Goal: Consume media (video, audio): Watch videos, listen to music or podcasts

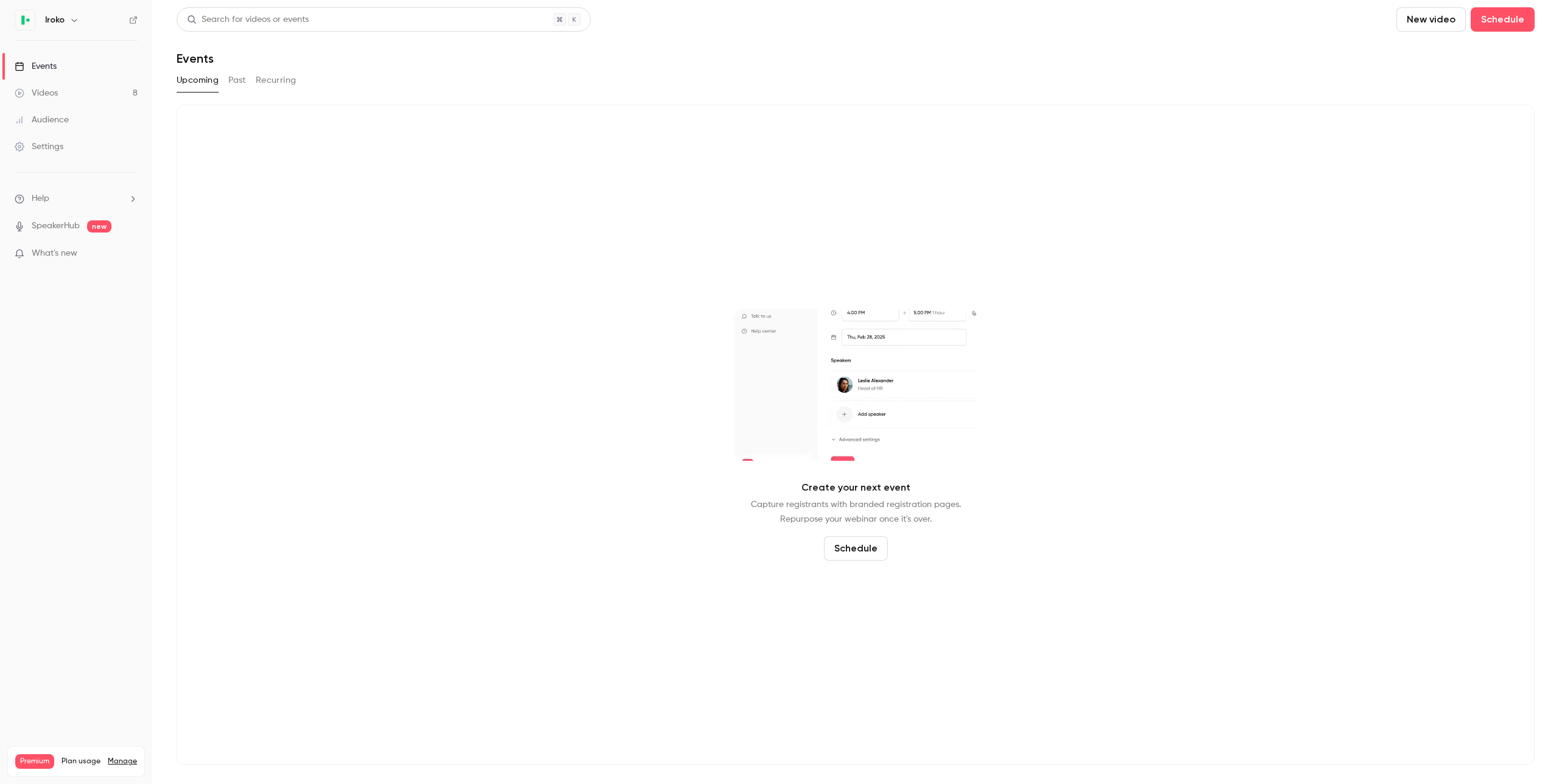
click at [68, 85] on link "Videos 8" at bounding box center [76, 93] width 152 height 27
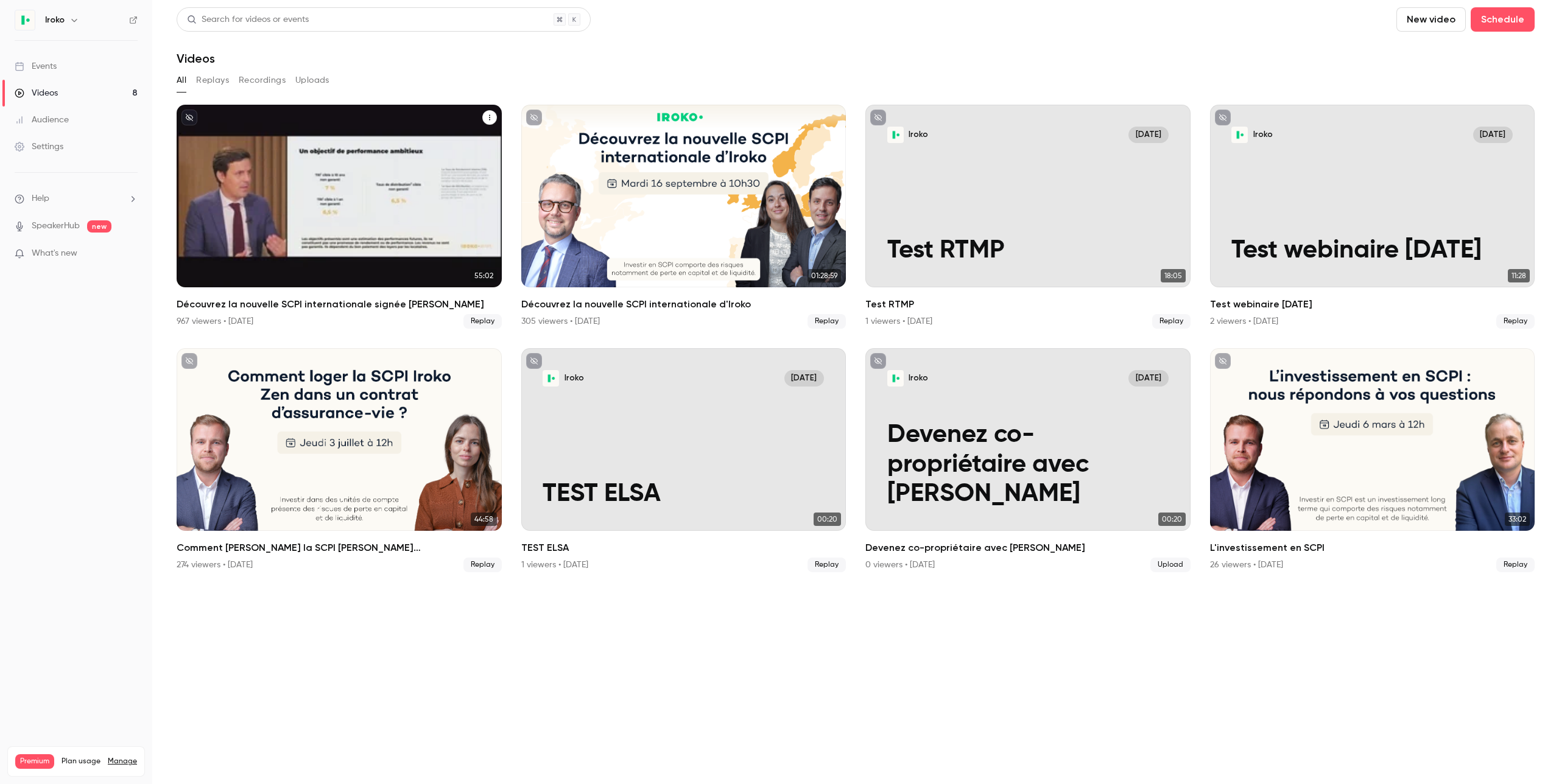
click at [462, 211] on div "Découvrez la nouvelle SCPI internationale signée Iroko" at bounding box center [339, 195] width 325 height 183
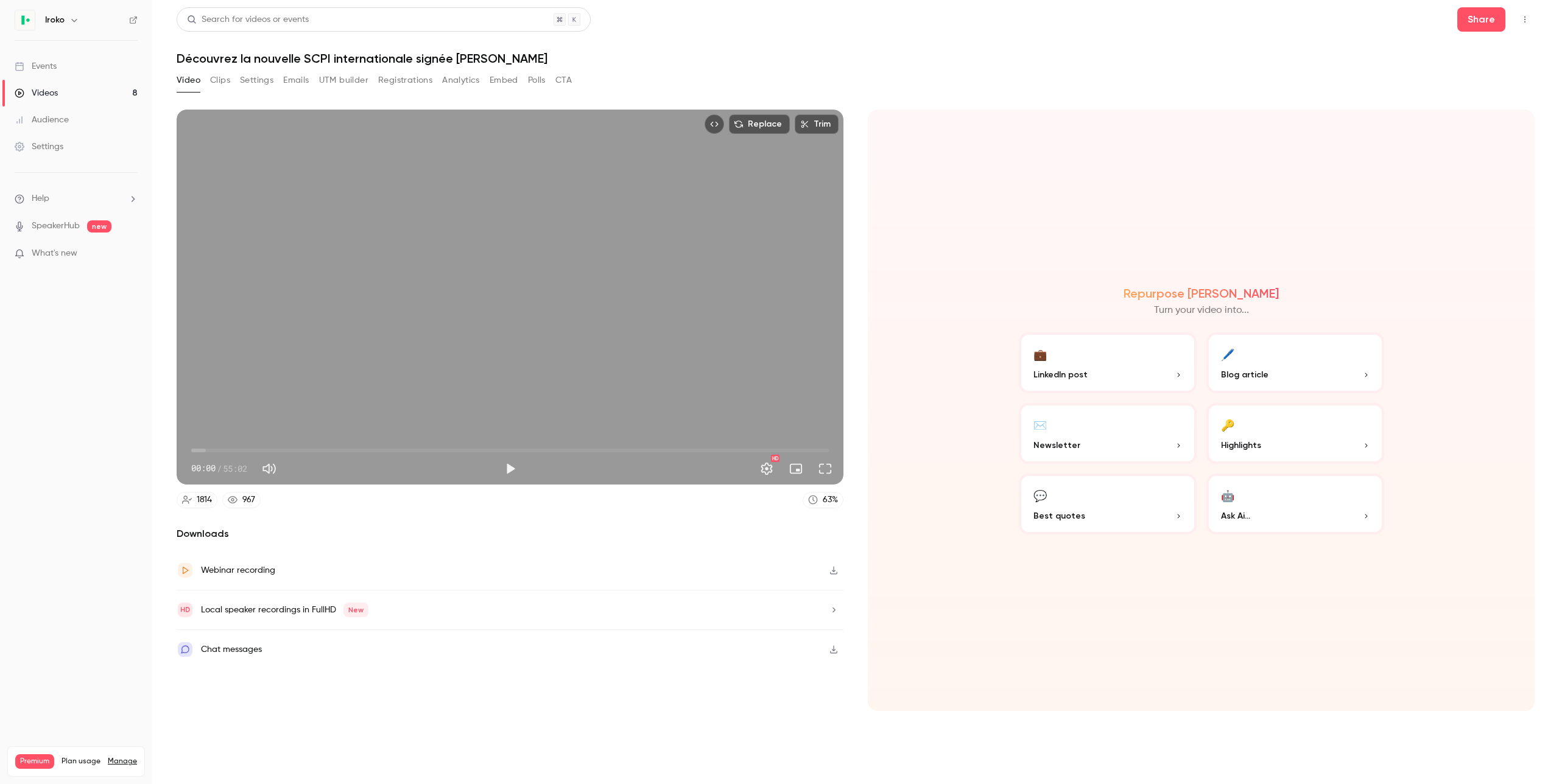
click at [390, 75] on button "Registrations" at bounding box center [405, 80] width 54 height 19
